Goal: Task Accomplishment & Management: Manage account settings

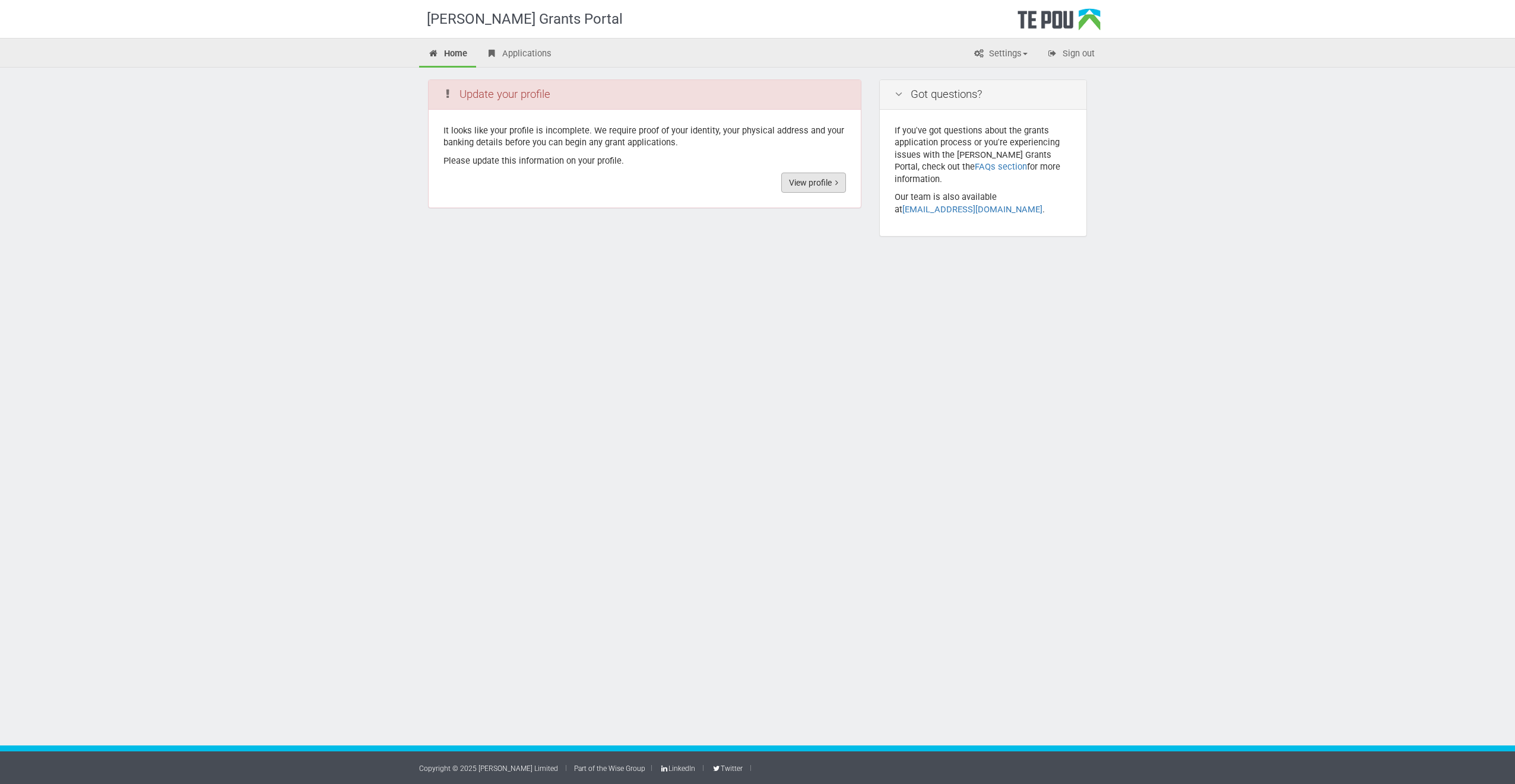
click at [816, 187] on link "View profile" at bounding box center [813, 182] width 65 height 20
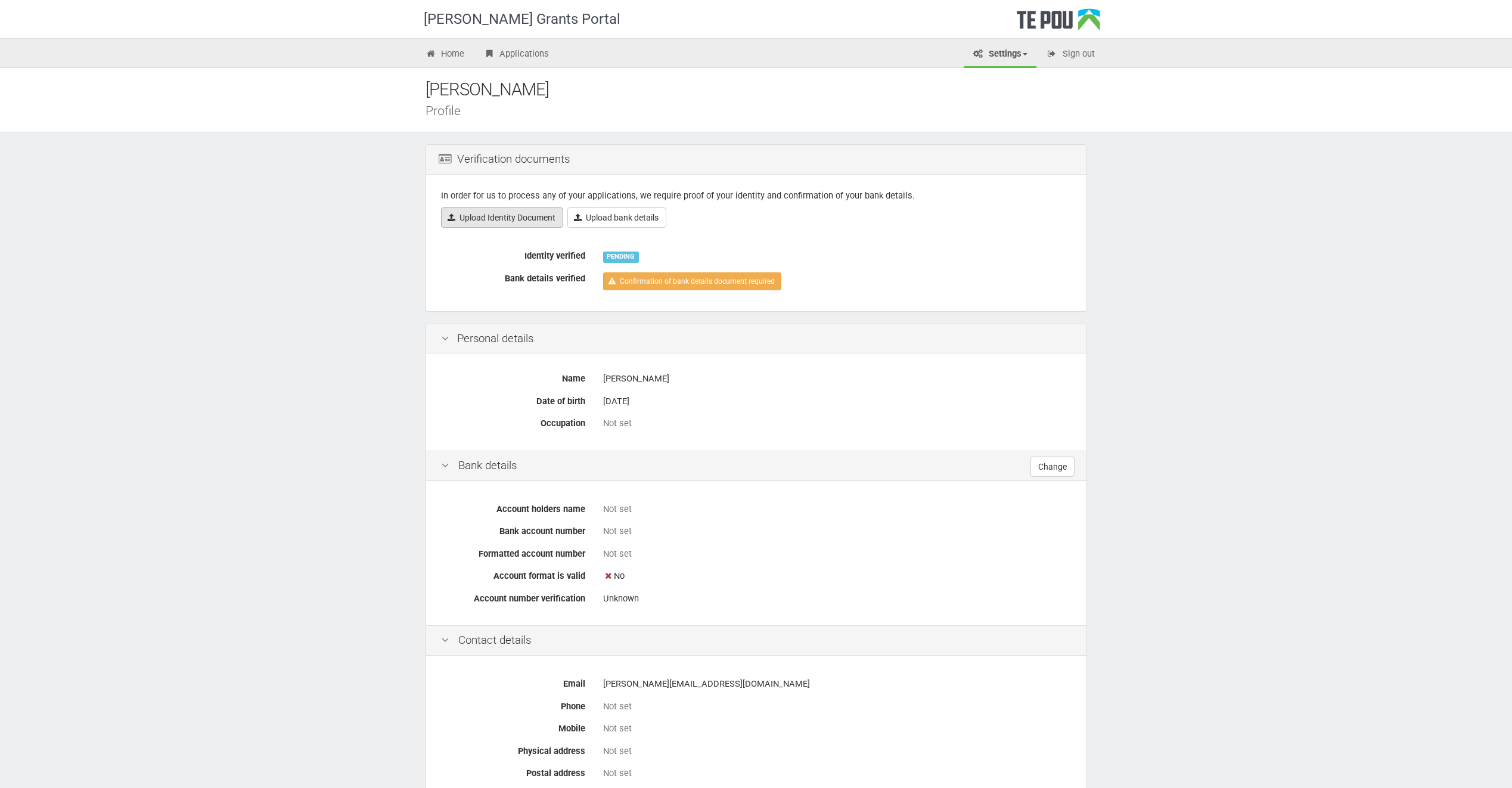
click at [512, 219] on link "Upload Identity Document" at bounding box center [502, 218] width 122 height 21
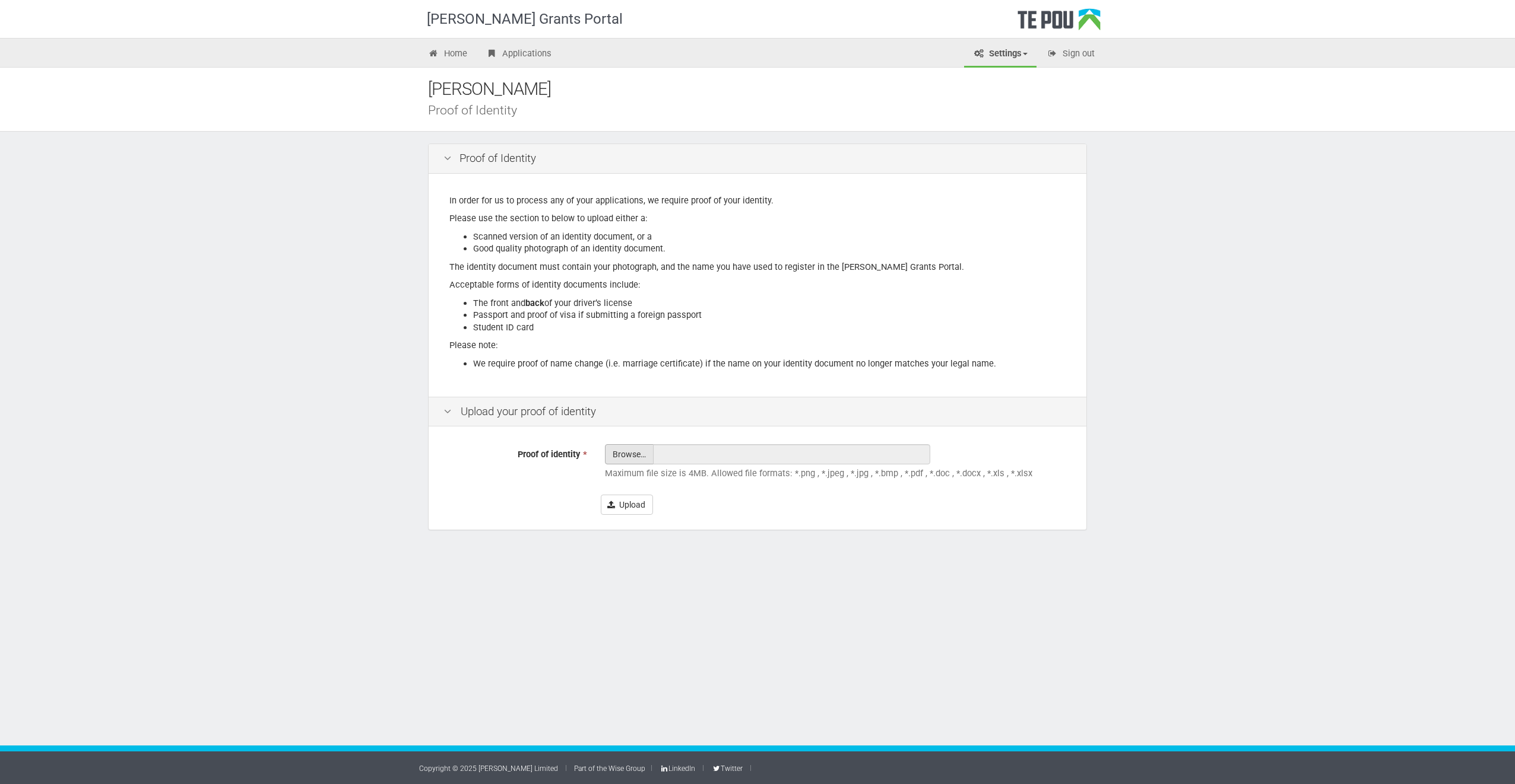
click at [622, 463] on input "Proof of identity *" at bounding box center [629, 487] width 47 height 85
